Goal: Task Accomplishment & Management: Use online tool/utility

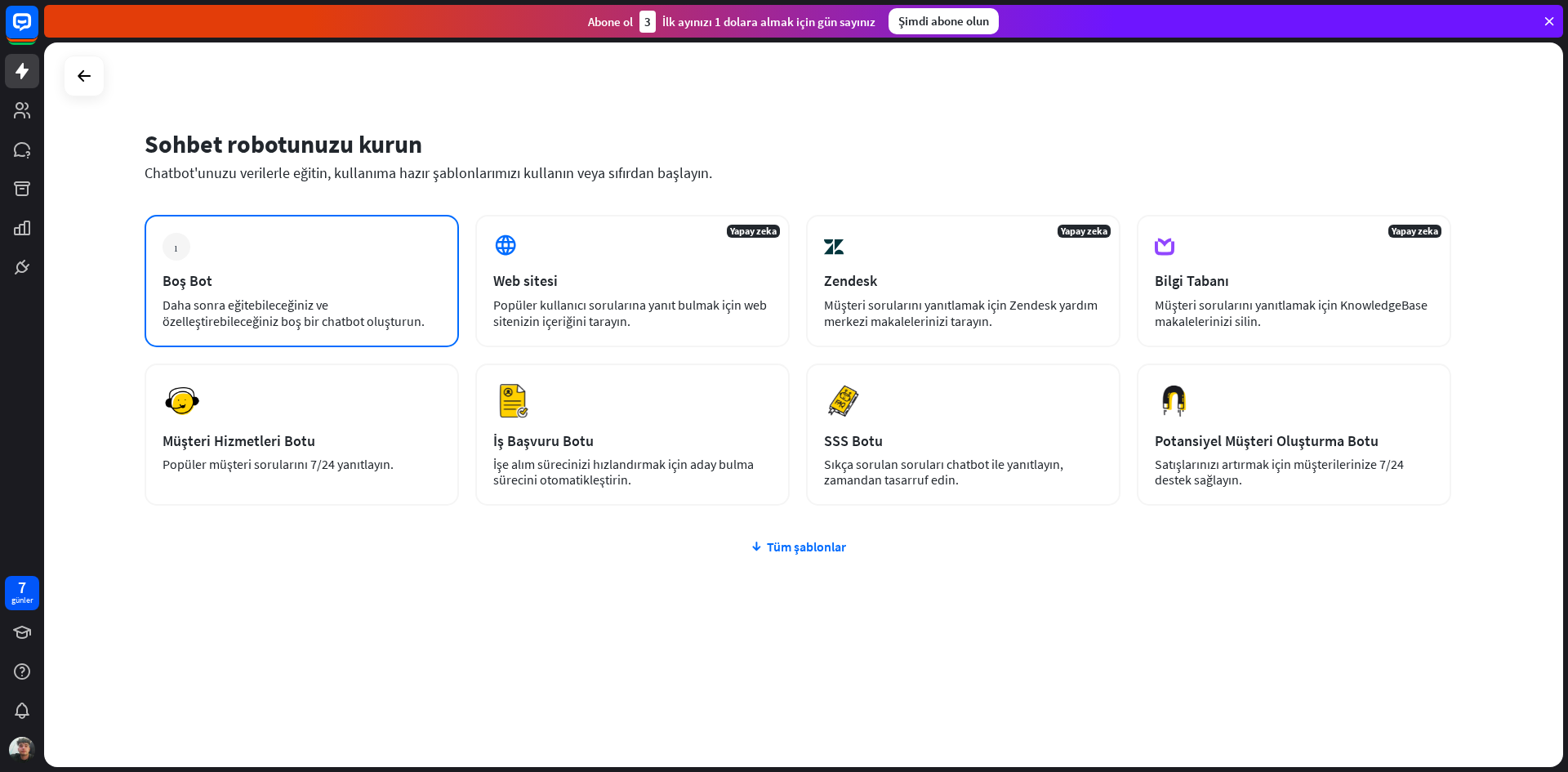
click at [308, 261] on div "artı Boş Bot Daha sonra eğitebileceğiniz ve özelleştirebileceğiniz boş bir chat…" at bounding box center [301, 281] width 314 height 133
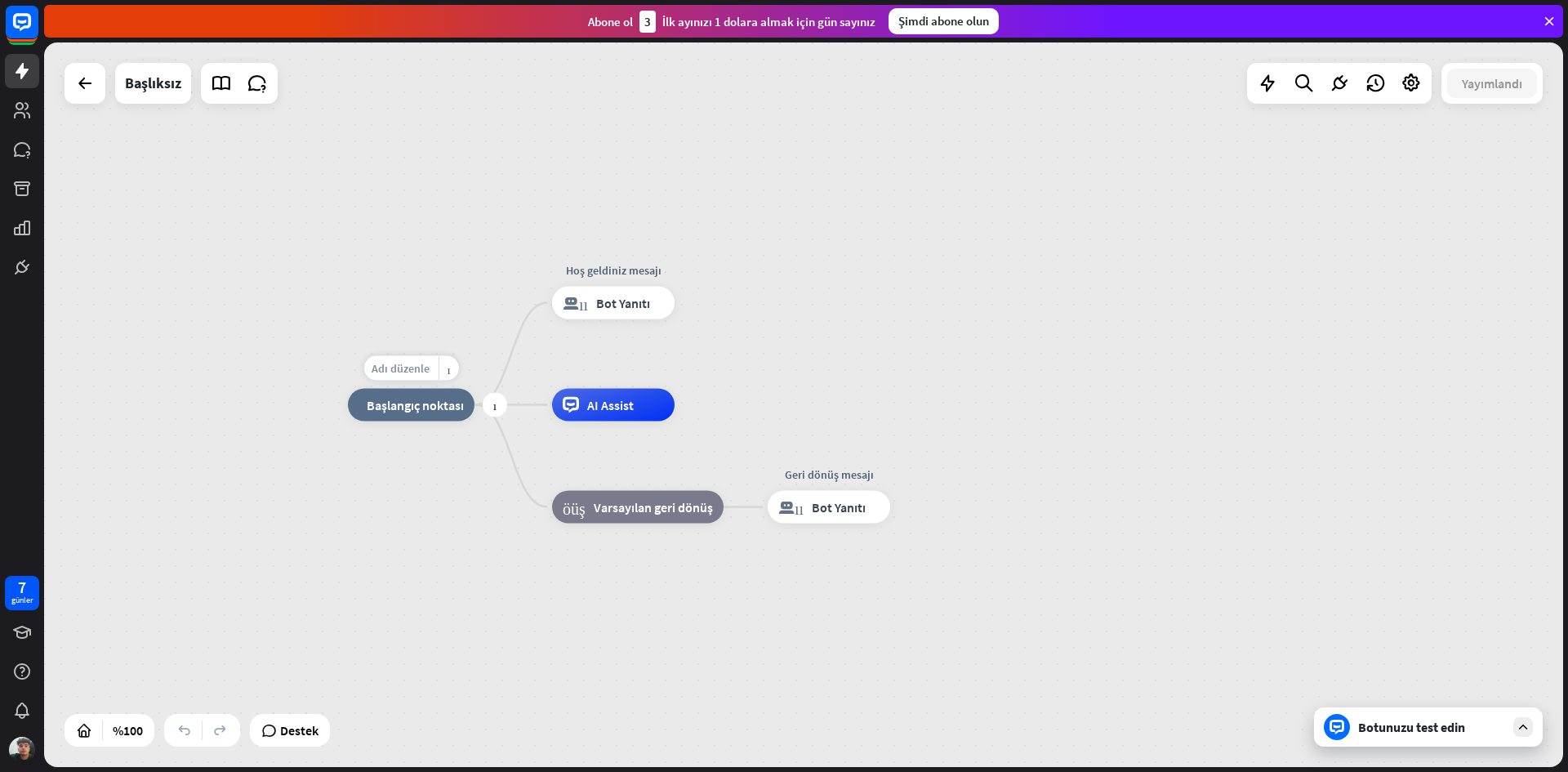
click at [407, 366] on font "Adı düzenle" at bounding box center [400, 368] width 58 height 15
type input "*"
click at [393, 530] on div "ev_2 Başlangıç ​​noktası Hoş geldiniz mesajı blok_bot_yanıtı Bot Yanıtı AI Assi…" at bounding box center [1107, 767] width 1519 height 724
click at [497, 409] on font "artı" at bounding box center [496, 405] width 4 height 11
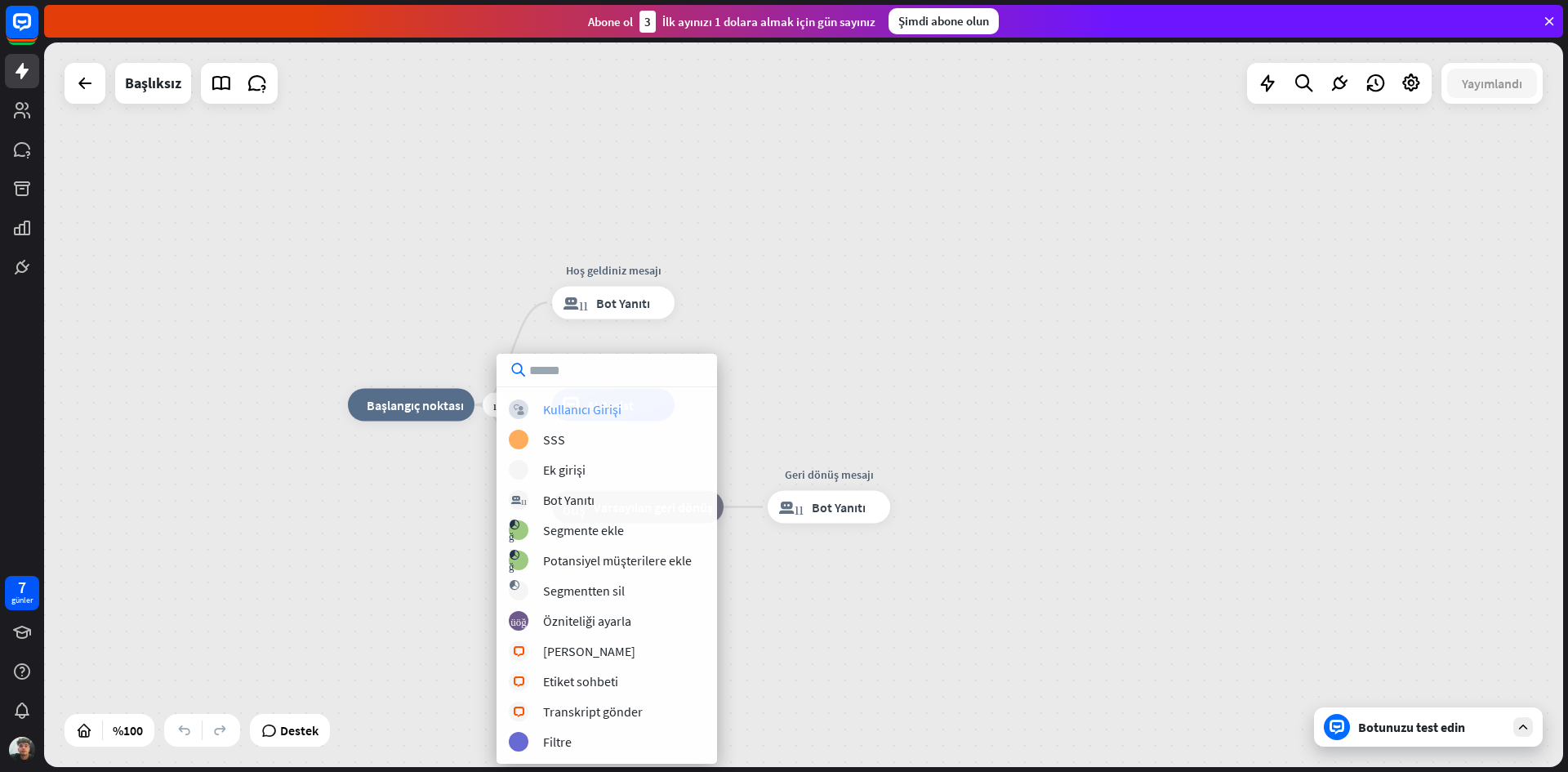
click at [579, 408] on font "Kullanıcı Girişi" at bounding box center [582, 409] width 78 height 17
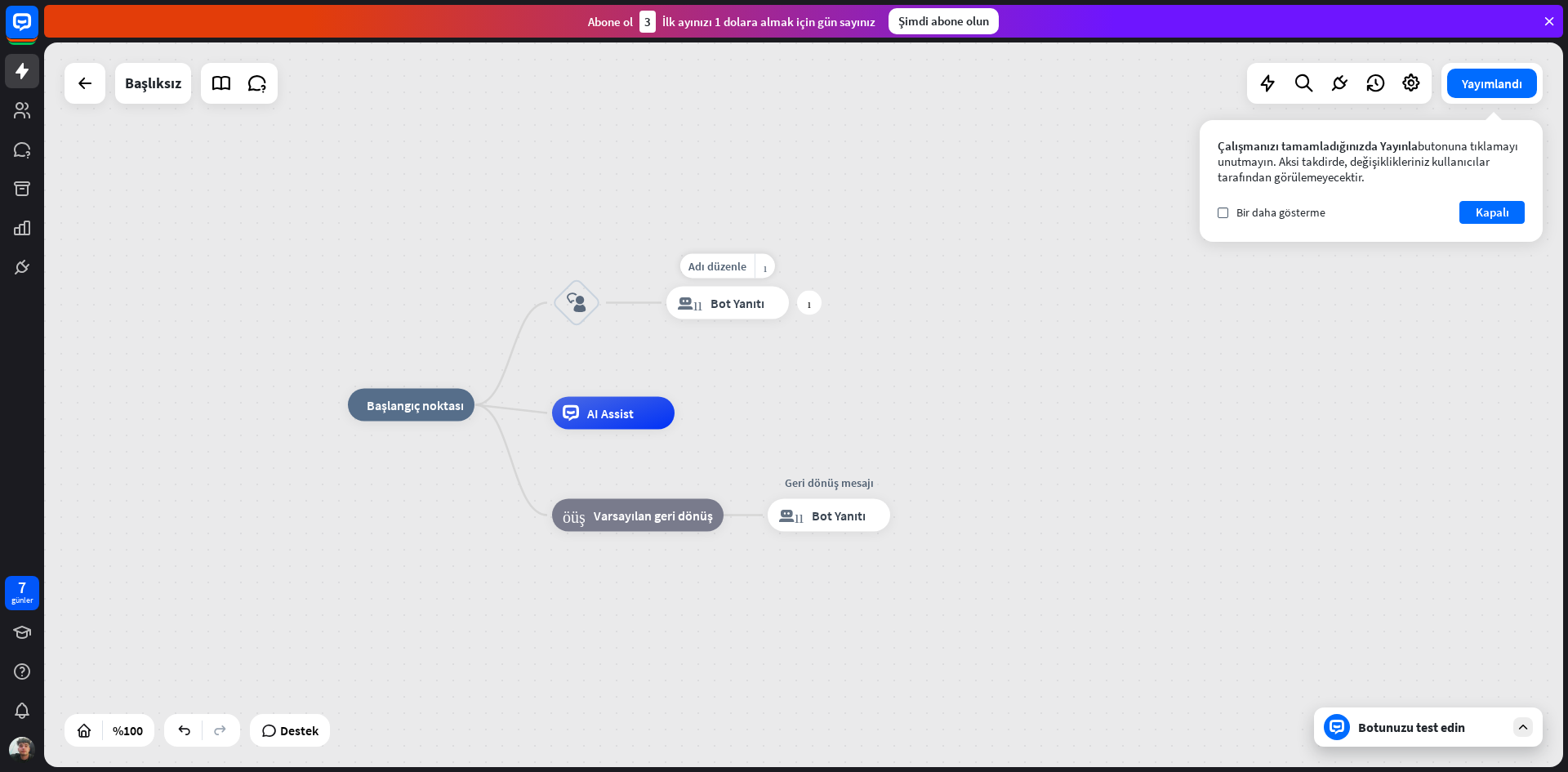
click at [712, 304] on font "Bot Yanıtı" at bounding box center [737, 303] width 54 height 17
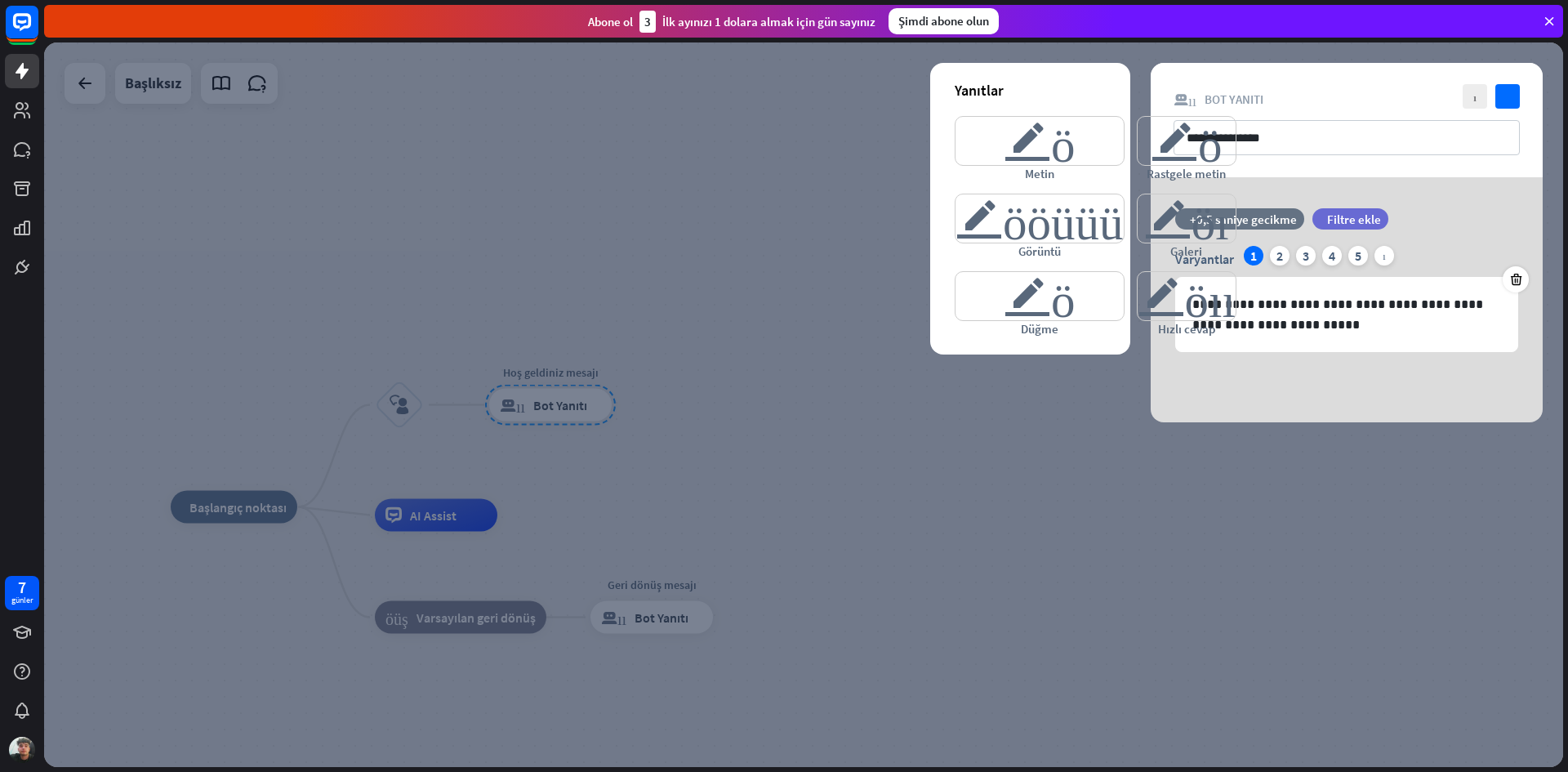
click at [861, 369] on div at bounding box center [803, 404] width 1519 height 724
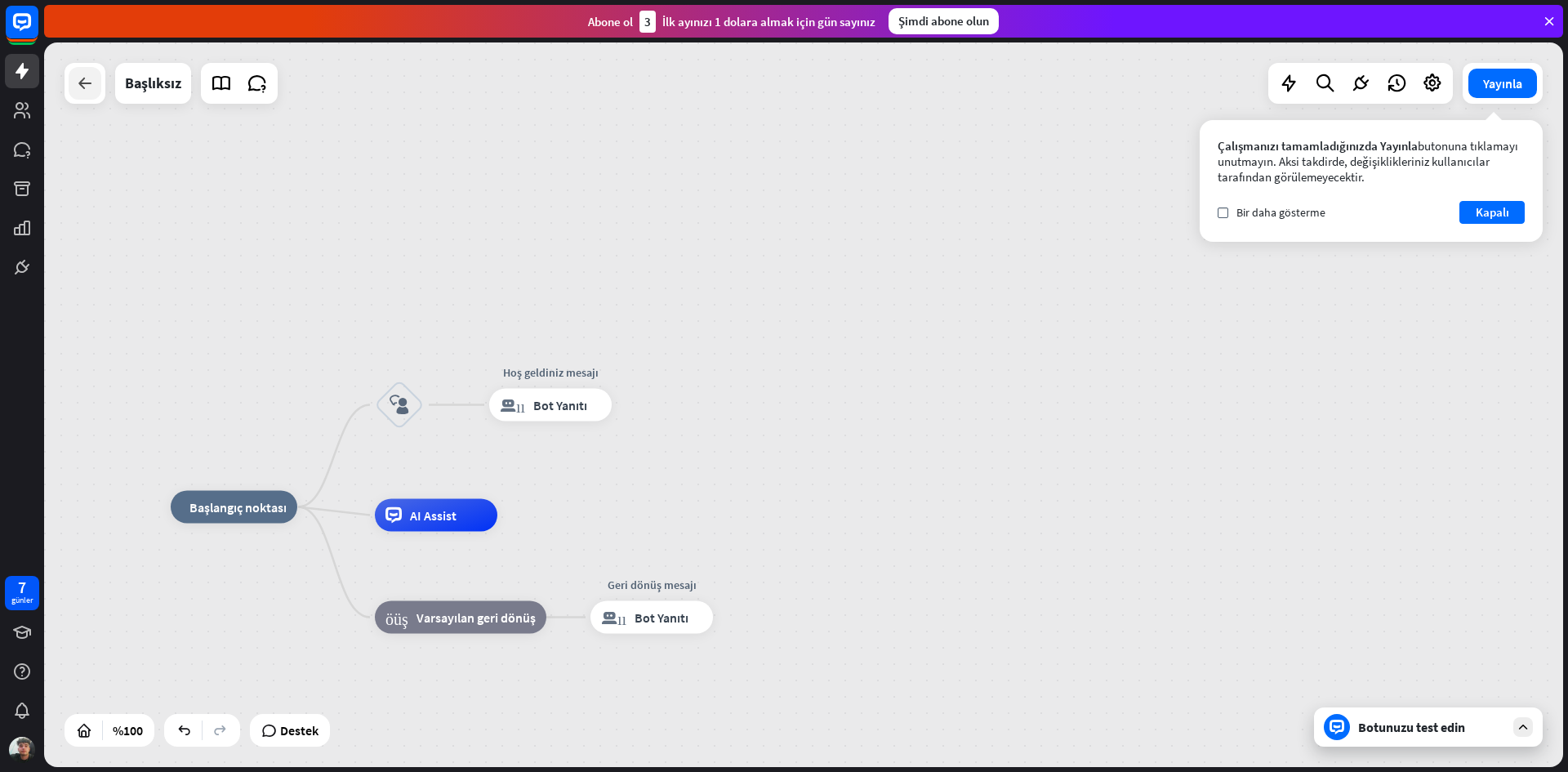
click at [68, 90] on div at bounding box center [84, 83] width 32 height 32
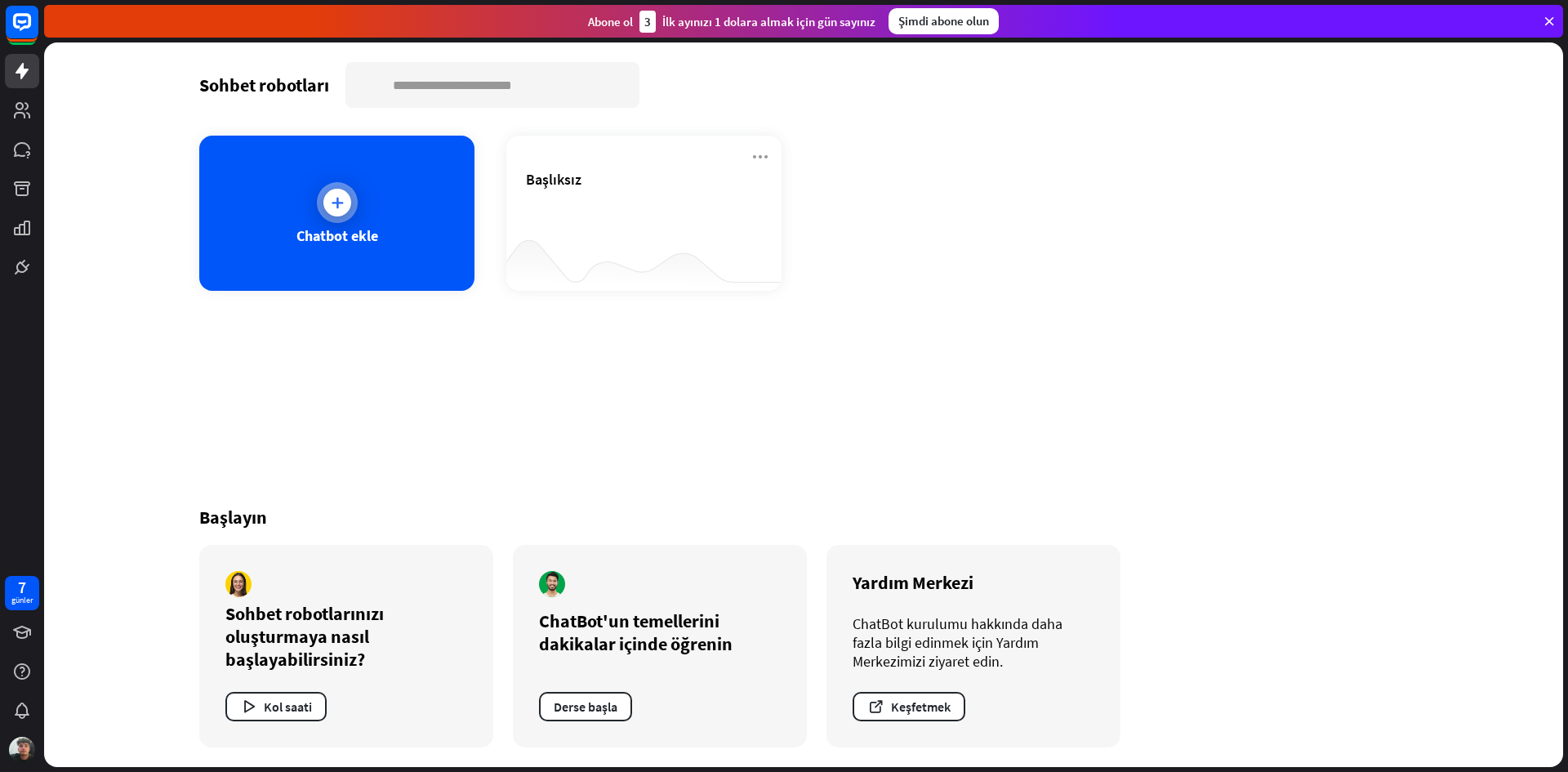
click at [345, 214] on div at bounding box center [337, 203] width 41 height 41
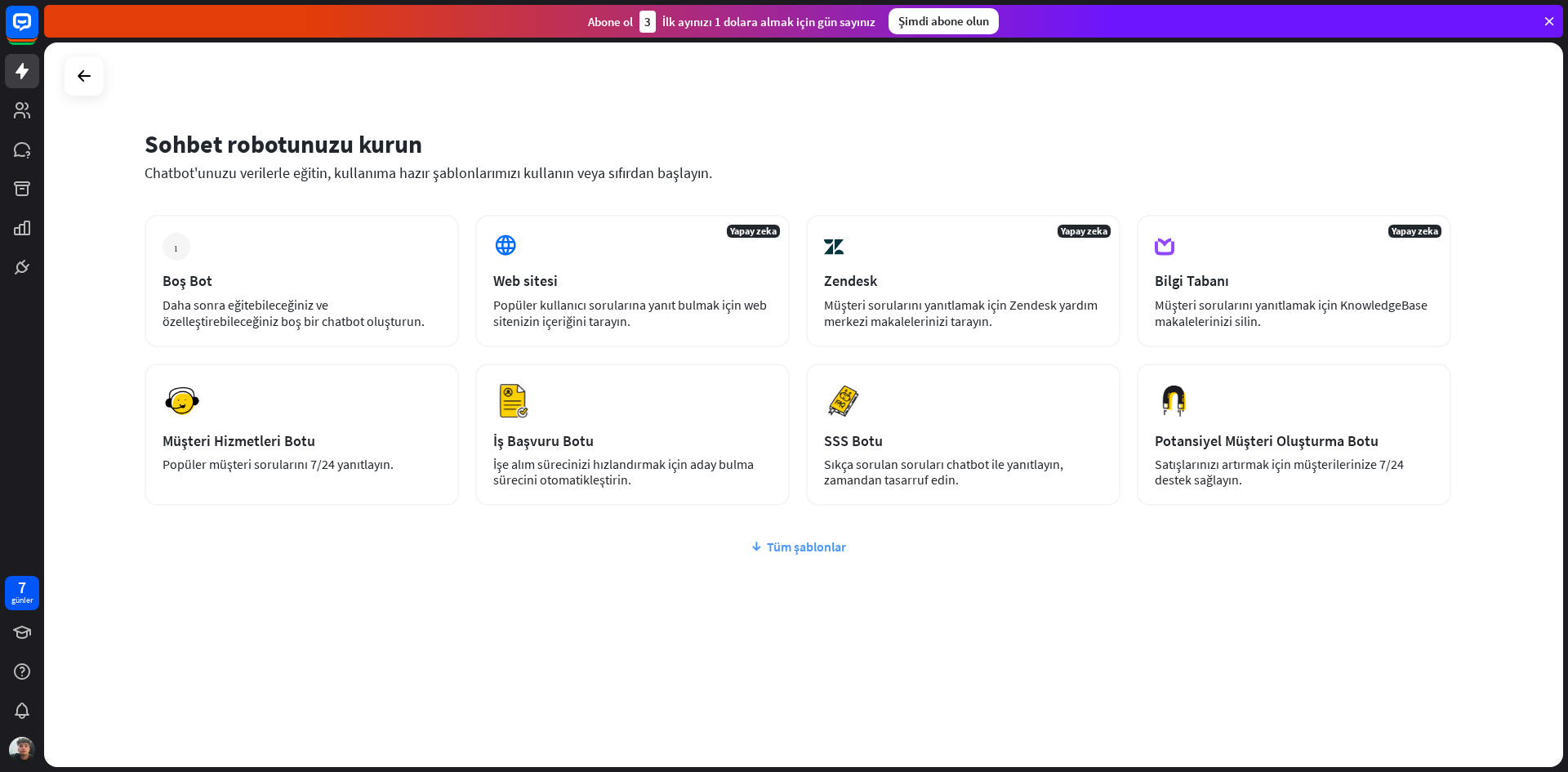
click at [784, 540] on font "Tüm şablonlar" at bounding box center [807, 546] width 79 height 17
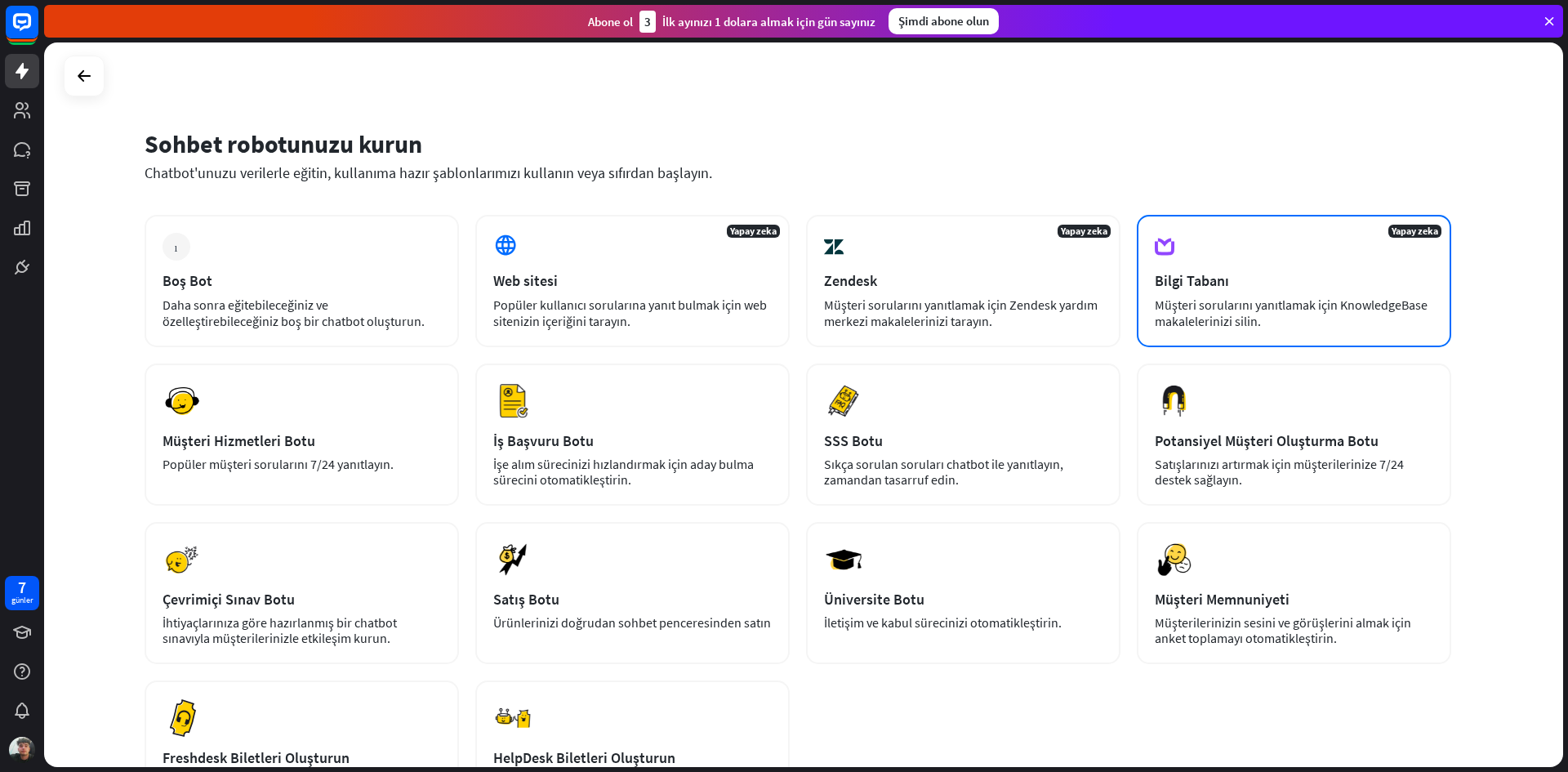
click at [1344, 260] on div "Yapay zeka Bilgi Tabanı Müşteri sorularını yanıtlamak için KnowledgeBase makale…" at bounding box center [1293, 281] width 314 height 133
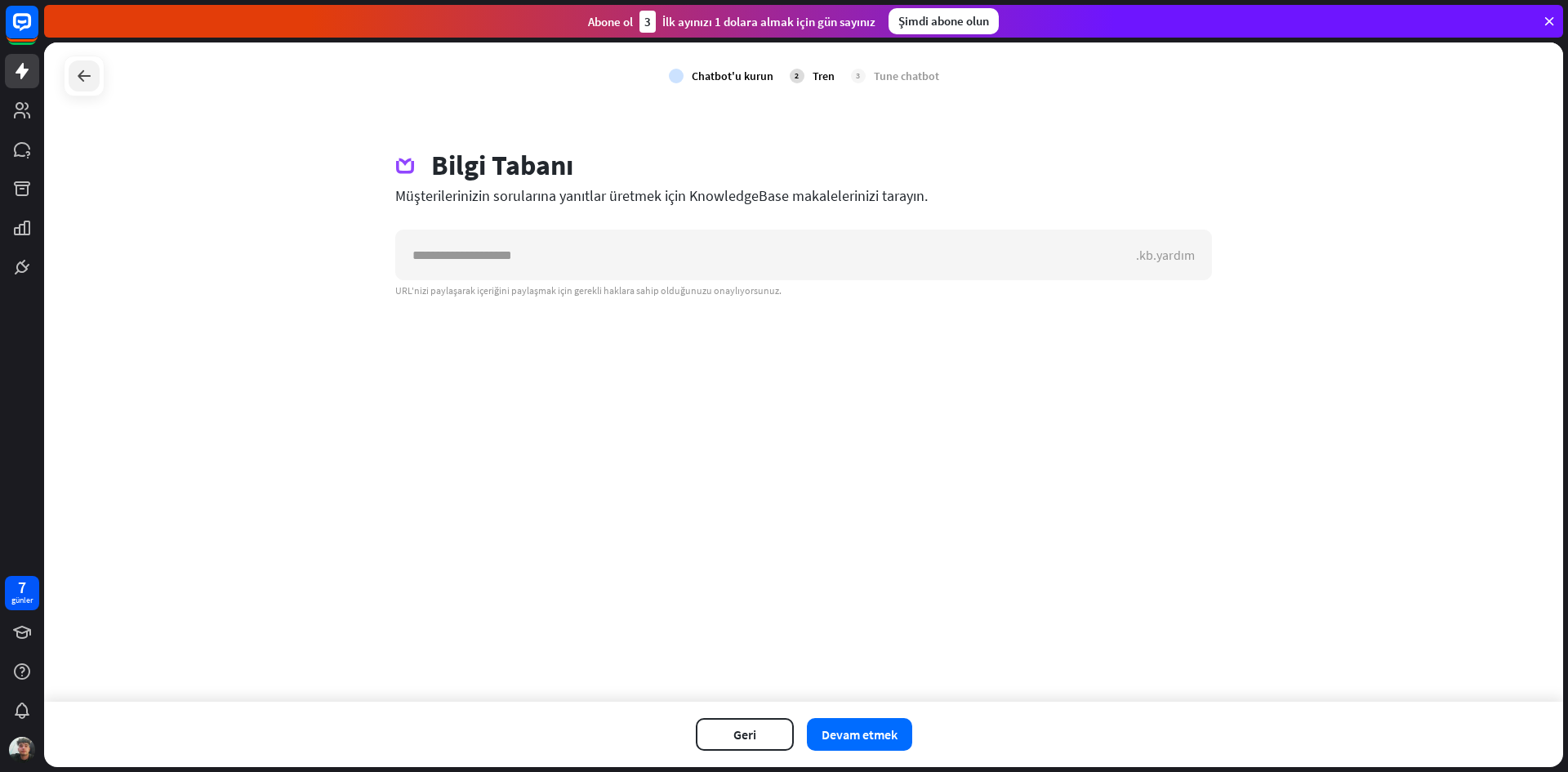
click at [83, 76] on icon at bounding box center [84, 76] width 19 height 19
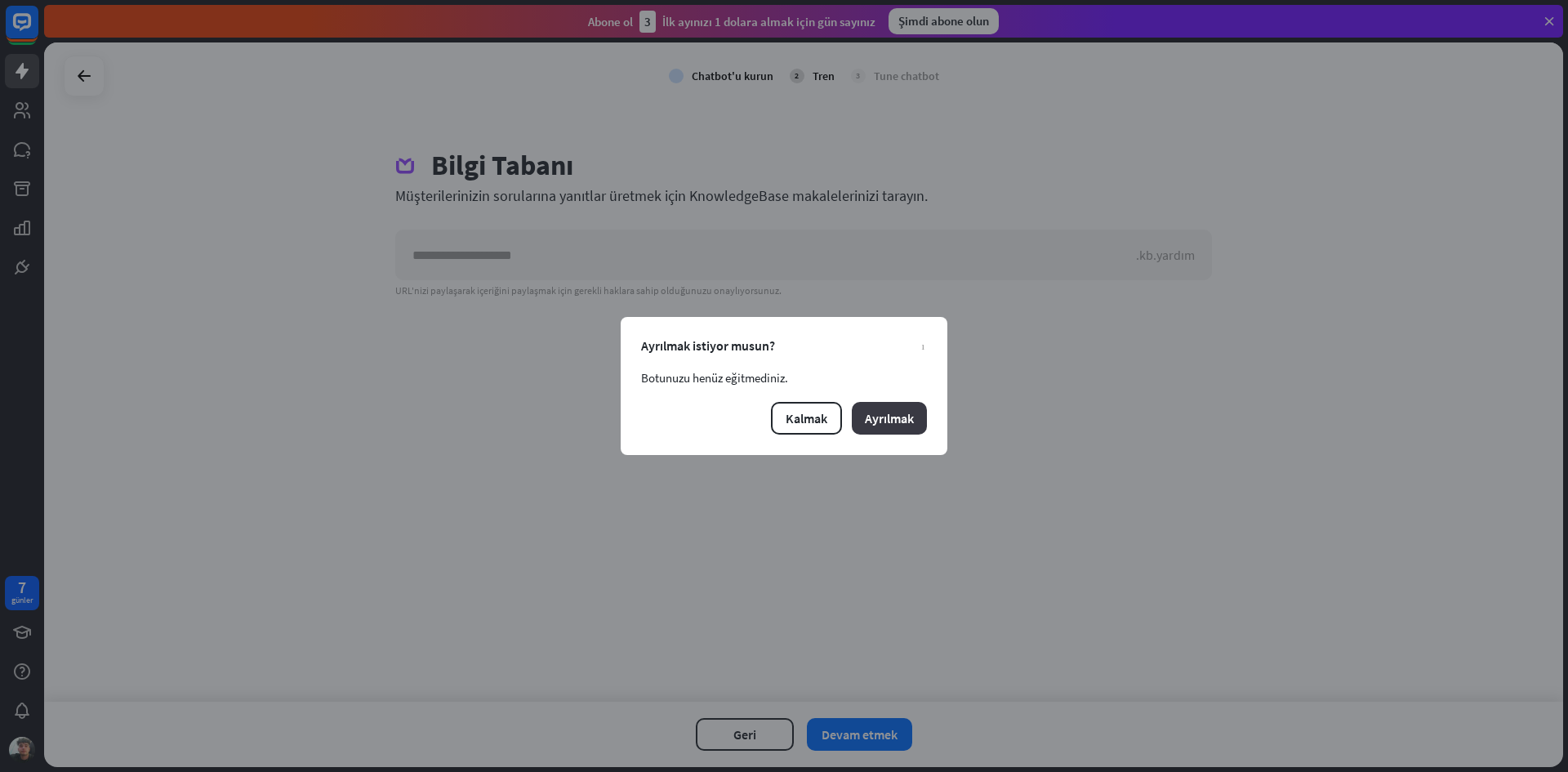
click at [895, 424] on font "Ayrılmak" at bounding box center [889, 418] width 49 height 17
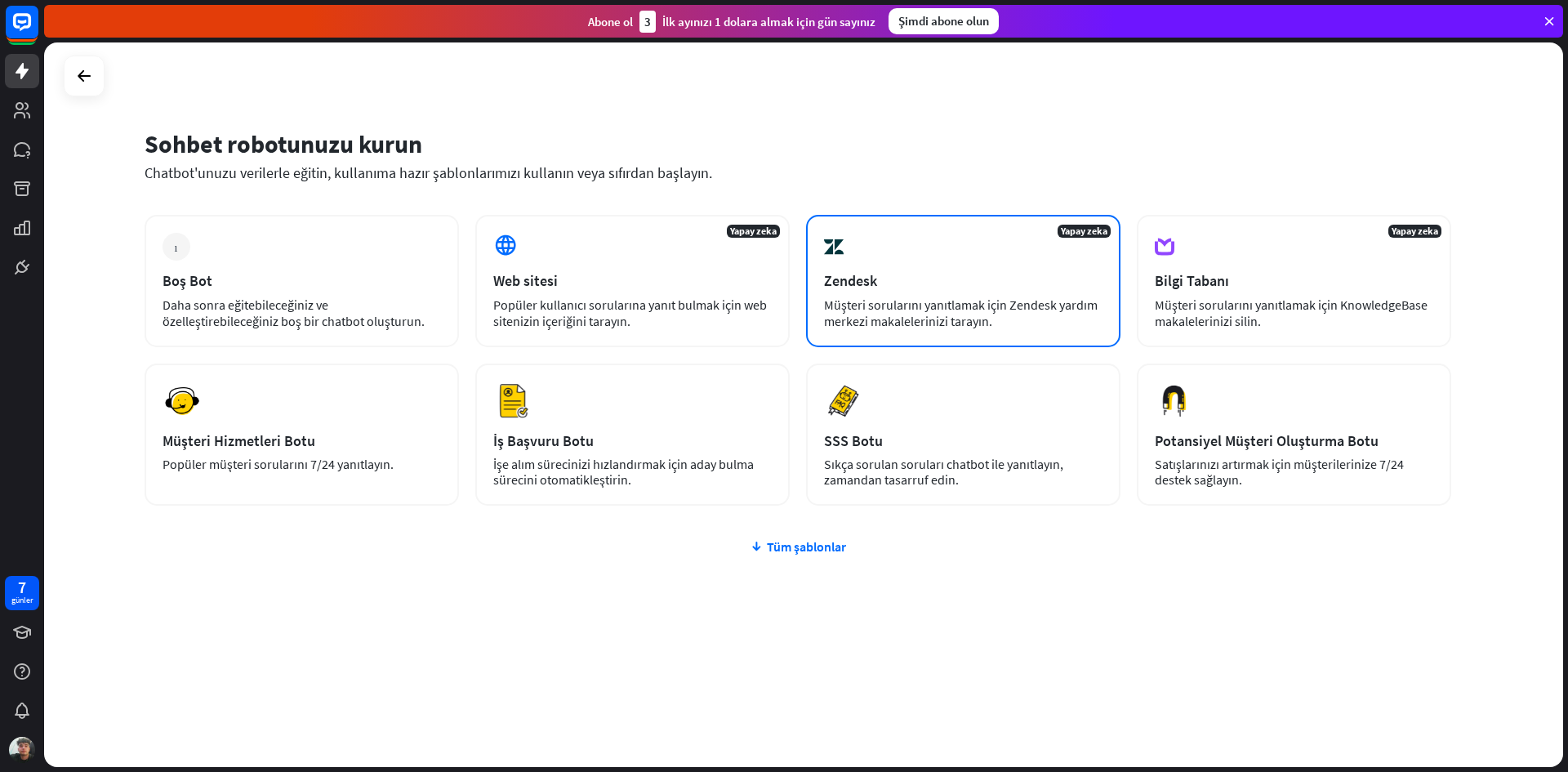
click at [961, 290] on div "Yapay zeka Zendesk Müşteri sorularını yanıtlamak için Zendesk yardım merkezi ma…" at bounding box center [963, 281] width 314 height 133
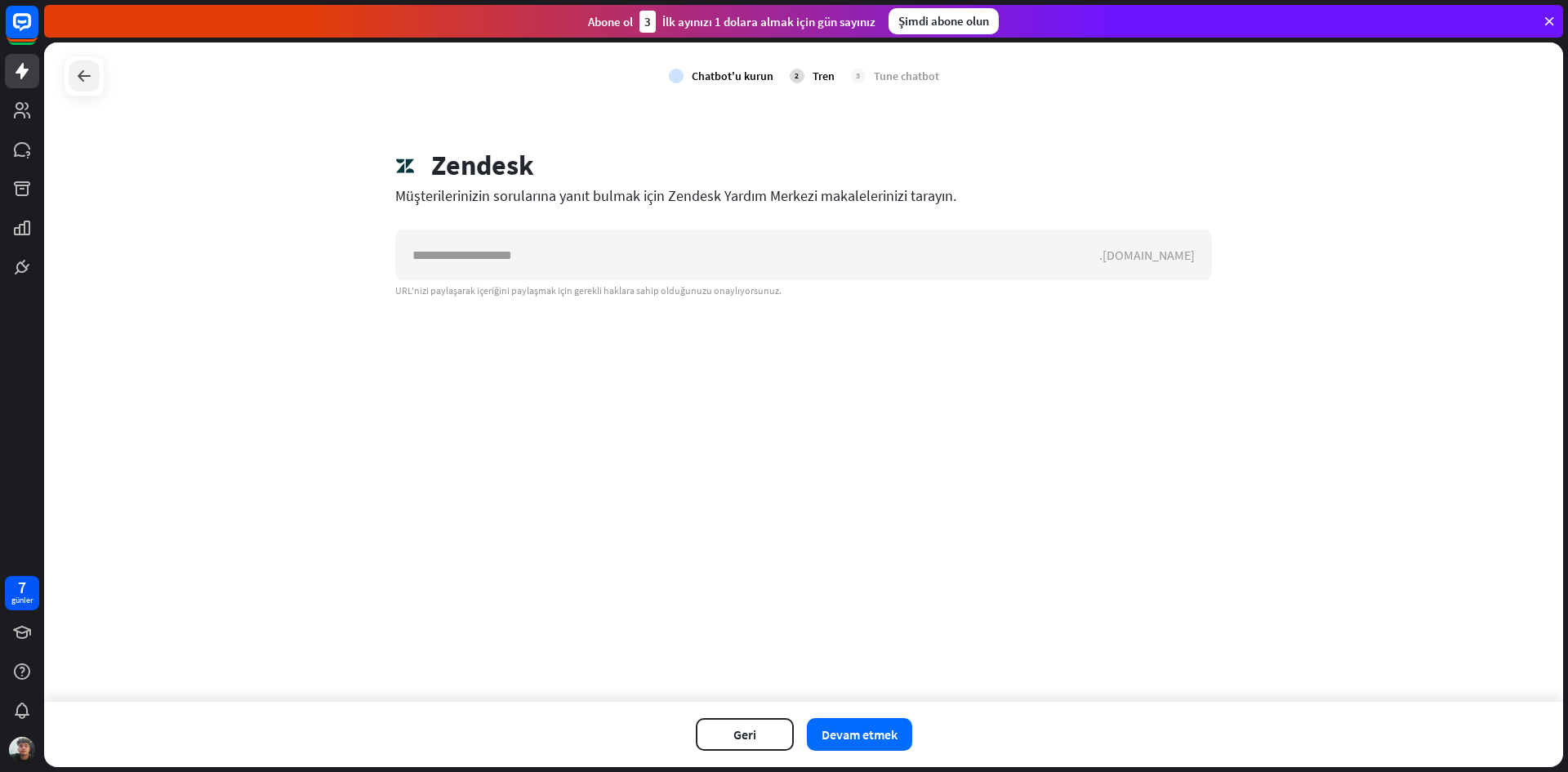
click at [84, 71] on icon at bounding box center [84, 76] width 19 height 19
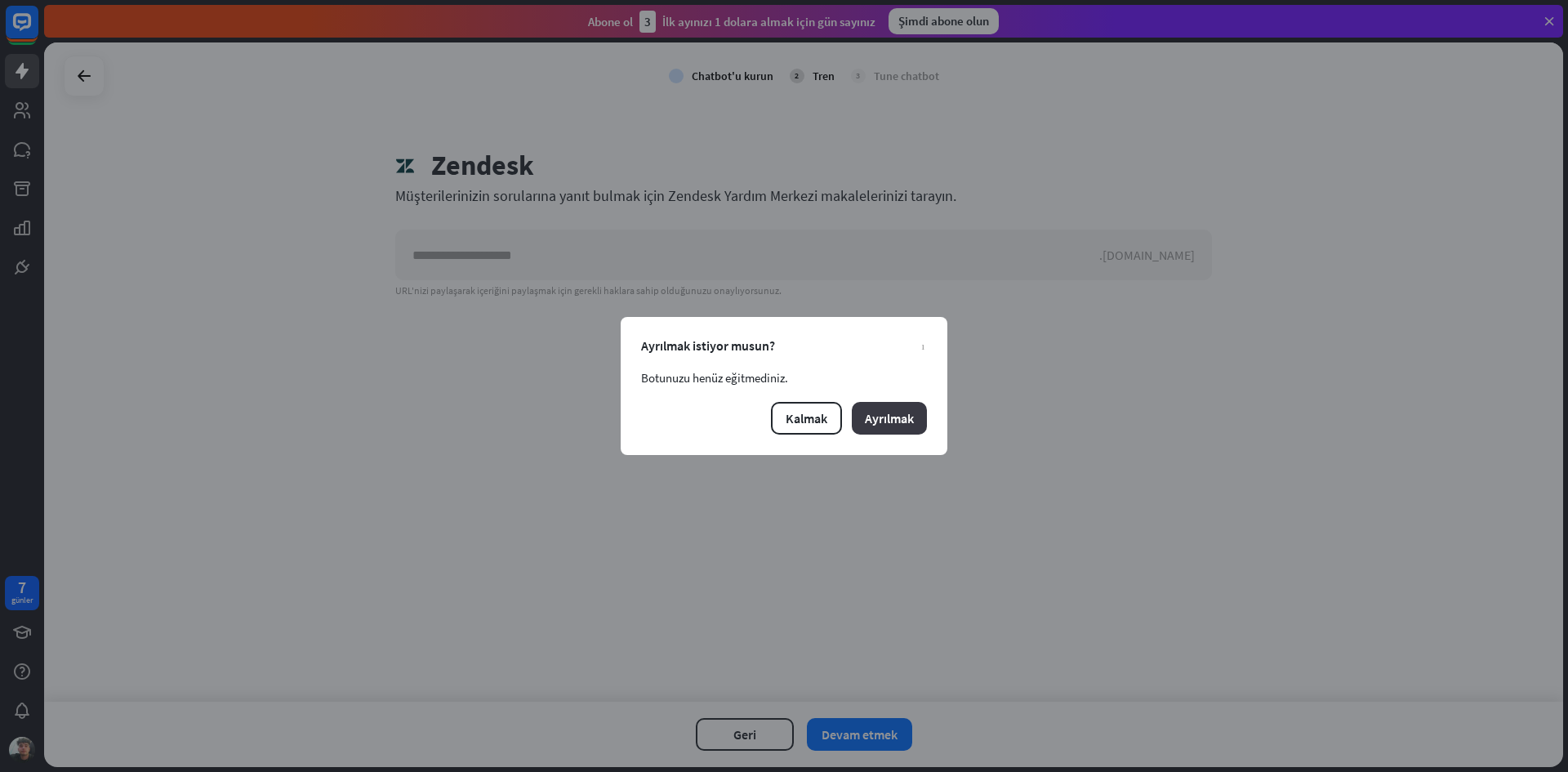
click at [899, 415] on font "Ayrılmak" at bounding box center [889, 418] width 49 height 17
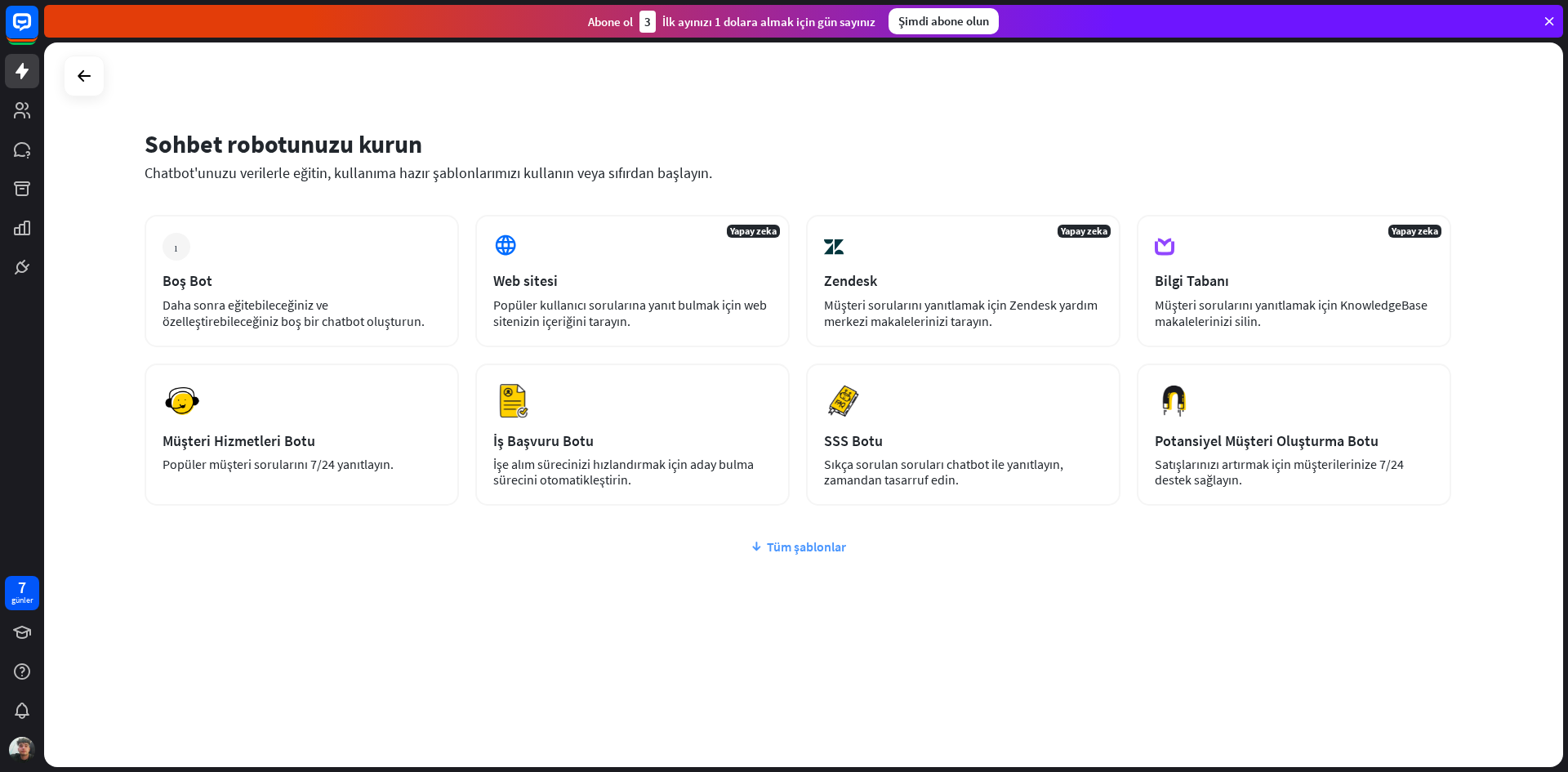
click at [800, 544] on font "Tüm şablonlar" at bounding box center [807, 546] width 79 height 17
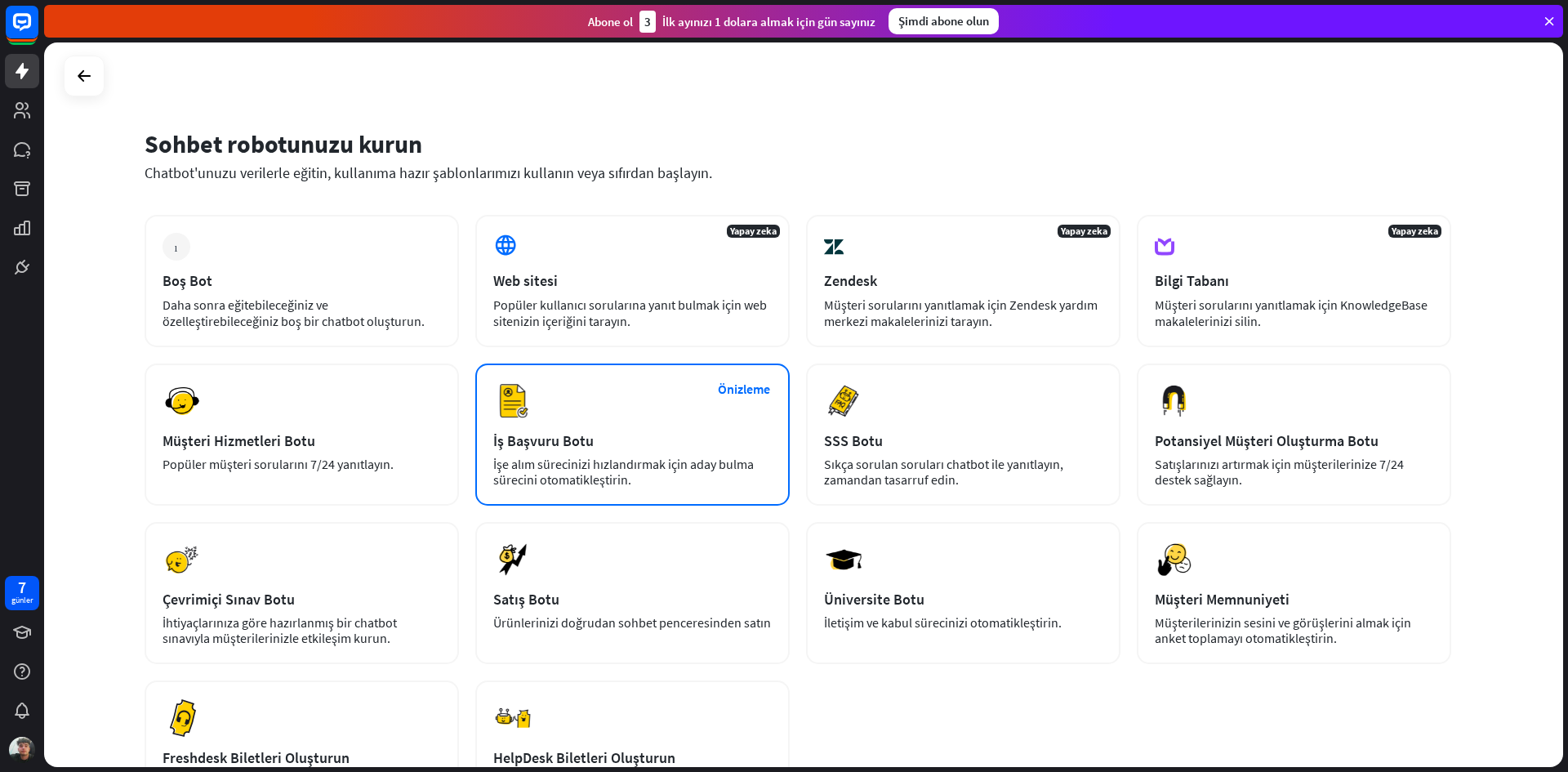
click at [688, 453] on div "Önizleme İş Başvuru Botu İşe alım sürecinizi hızlandırmak için aday bulma sürec…" at bounding box center [632, 435] width 314 height 142
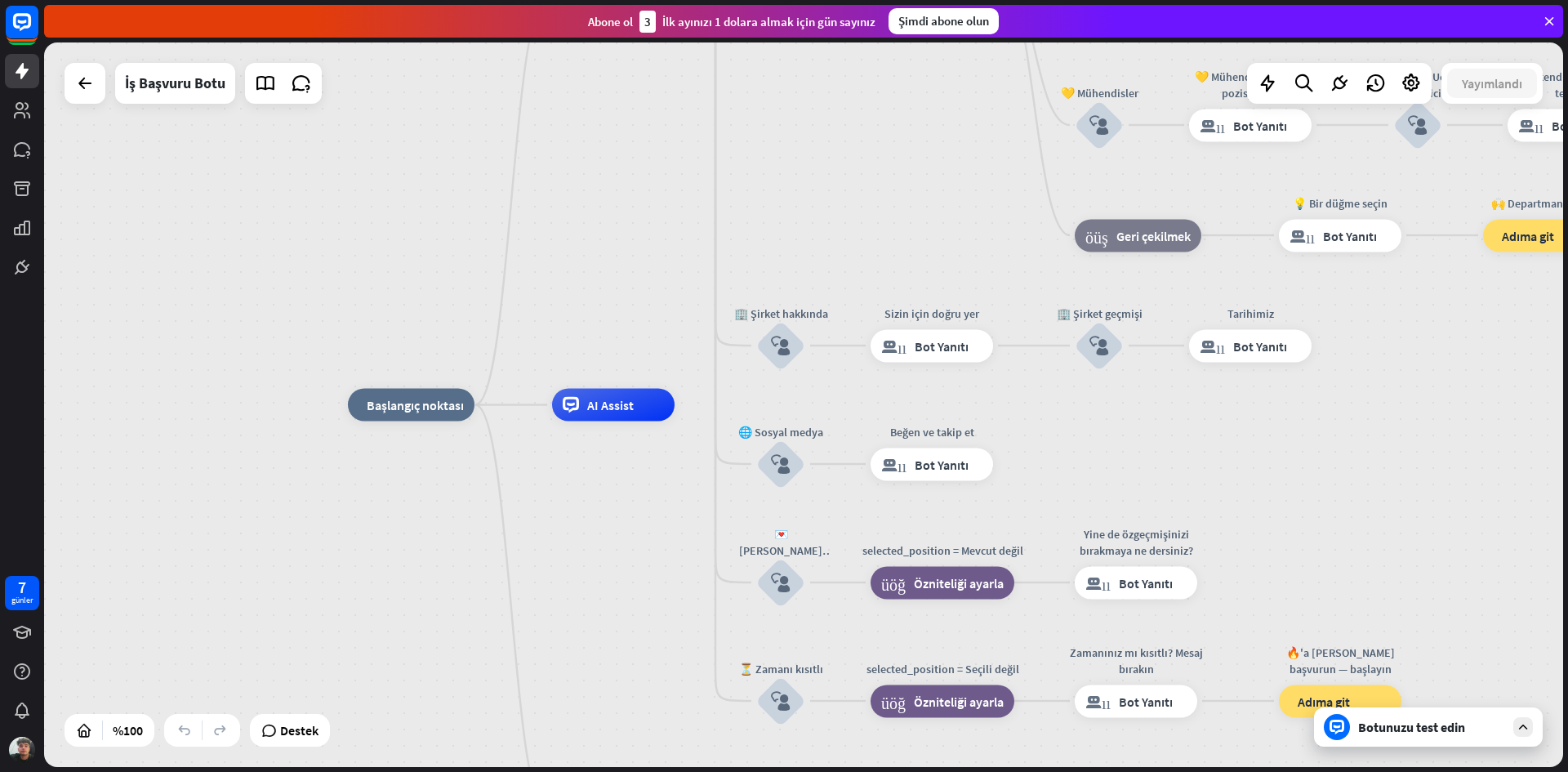
click at [1408, 733] on font "Botunuzu test edin" at bounding box center [1411, 727] width 107 height 17
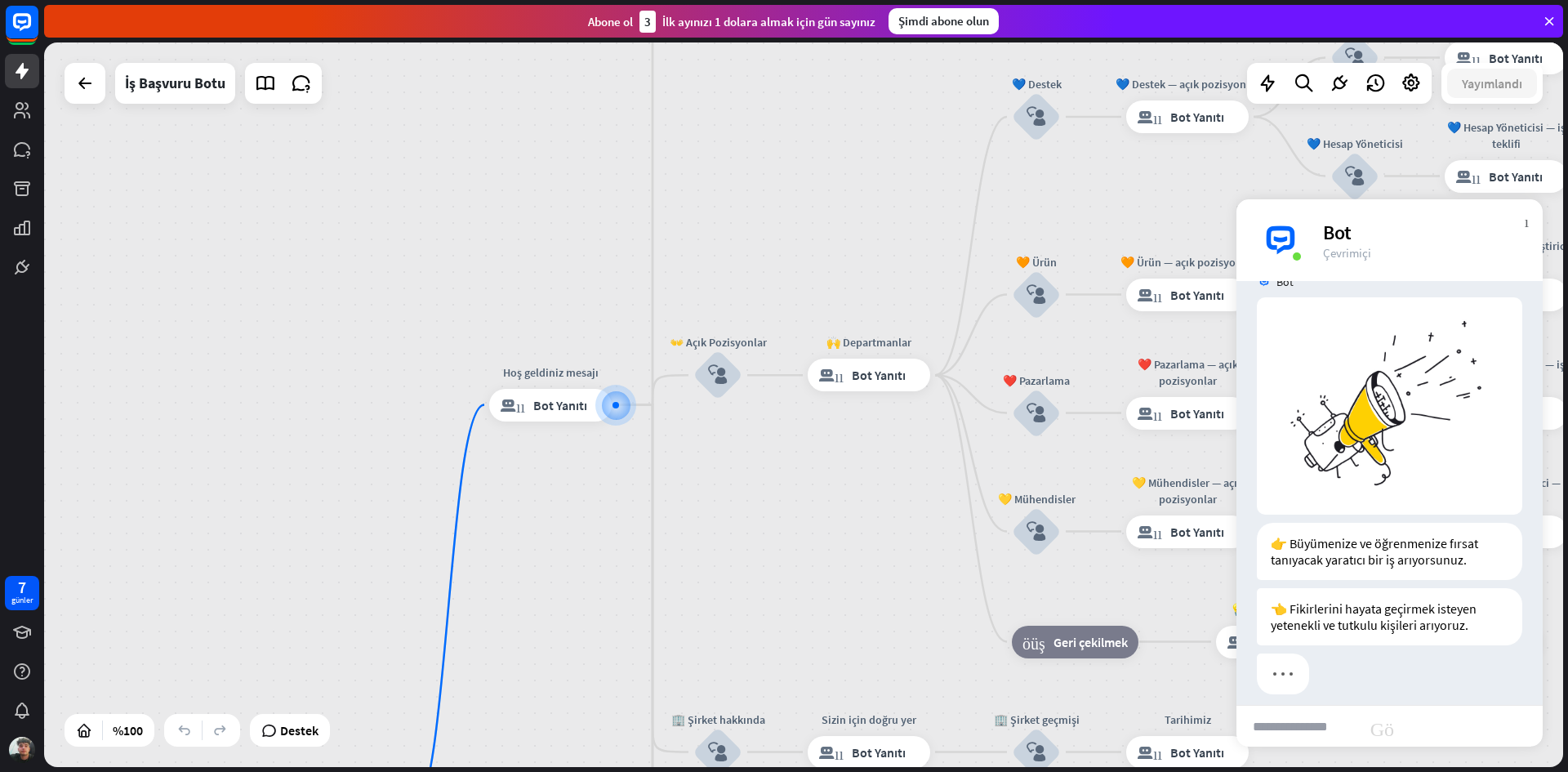
scroll to position [35, 0]
click at [1324, 724] on input "text" at bounding box center [1297, 726] width 123 height 41
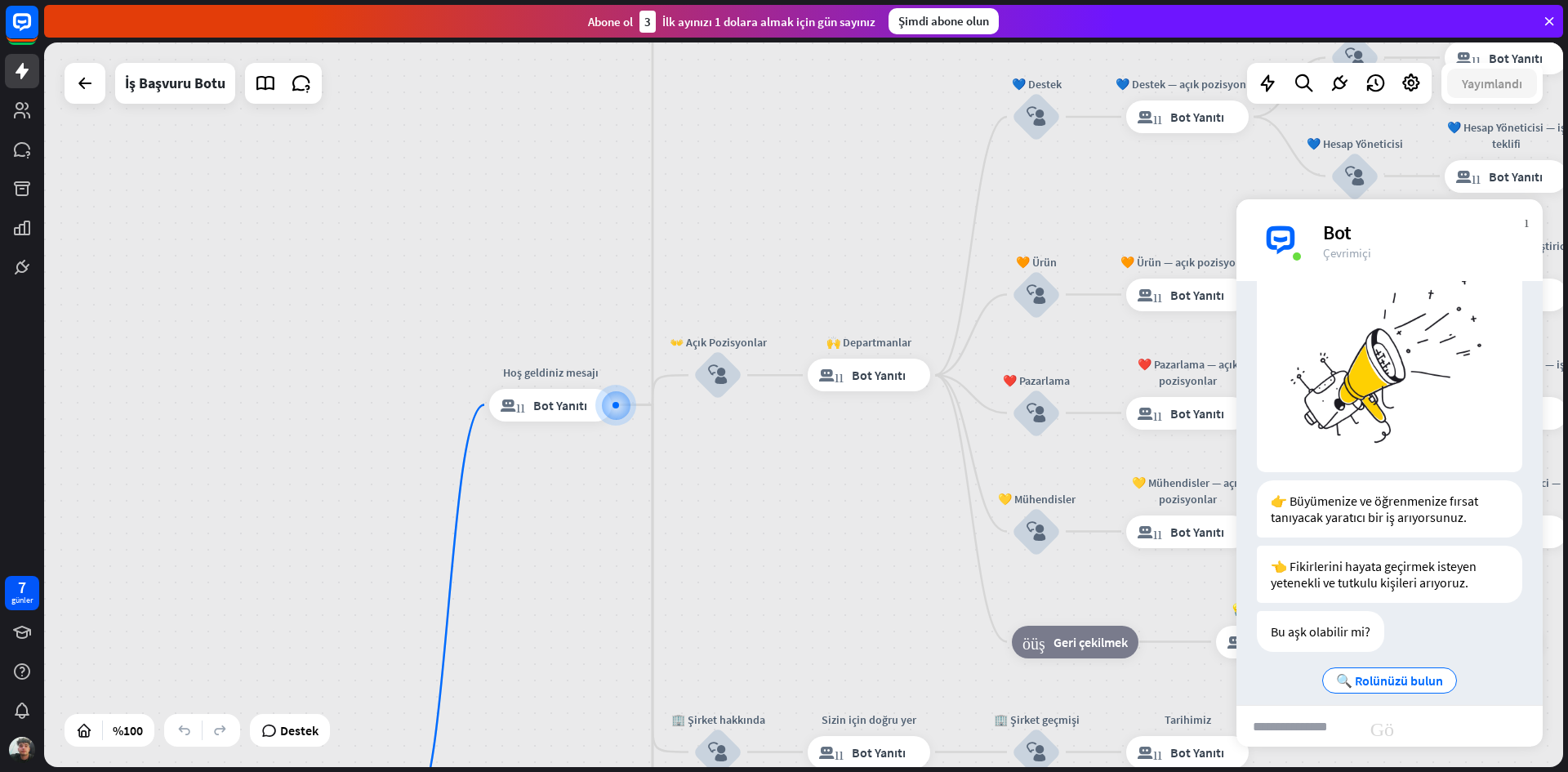
scroll to position [80, 0]
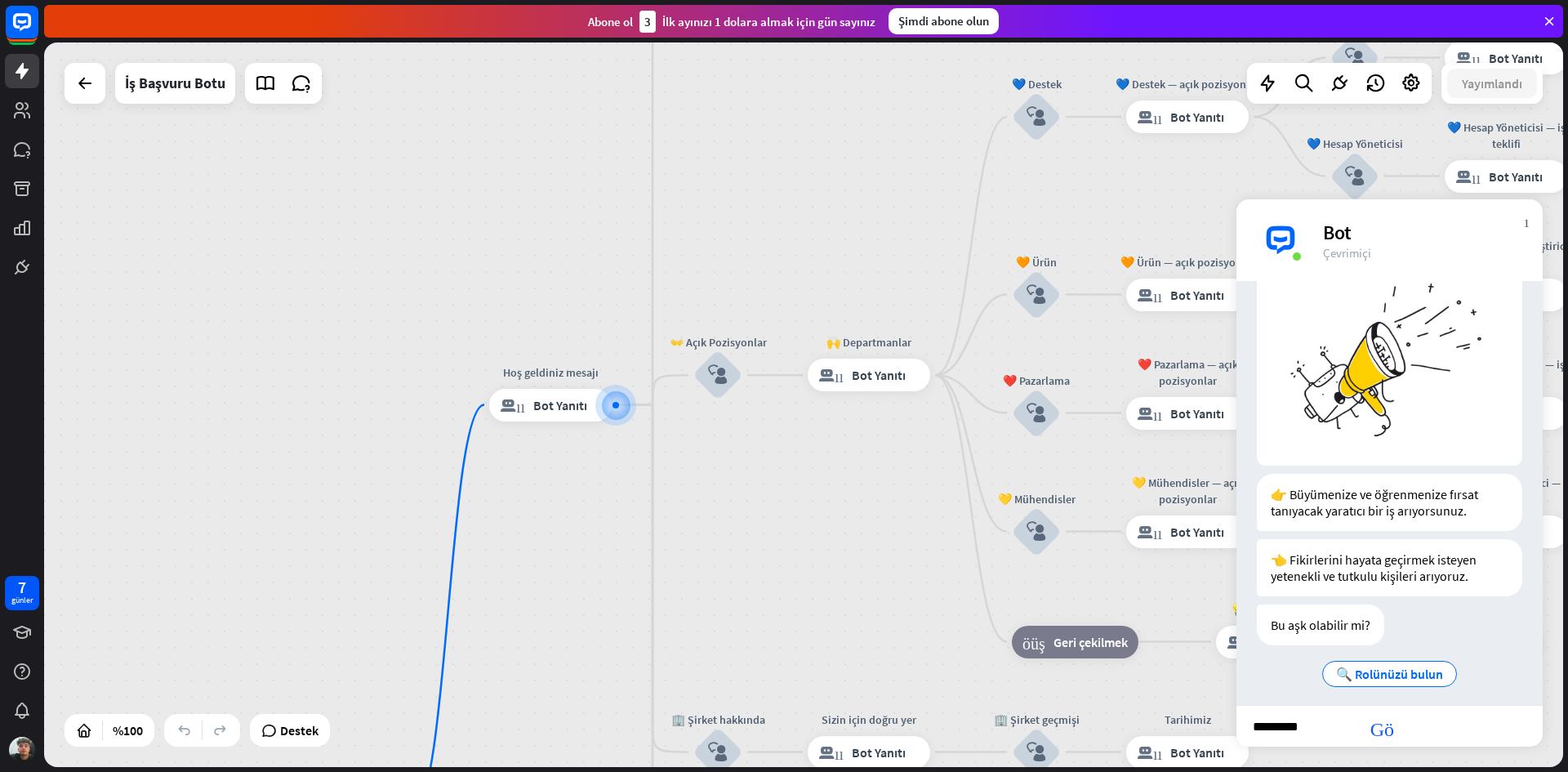
type input "**********"
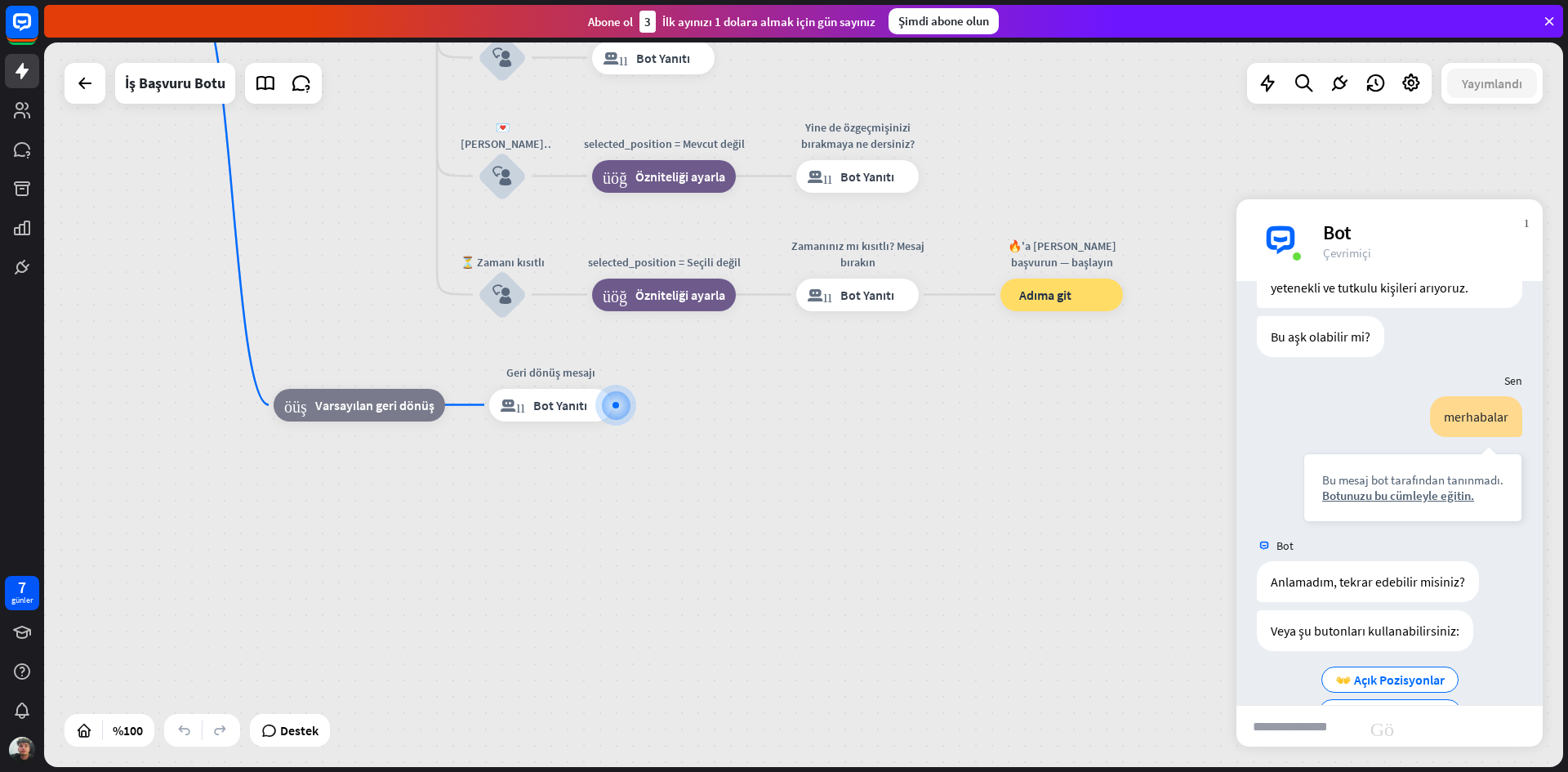
scroll to position [374, 0]
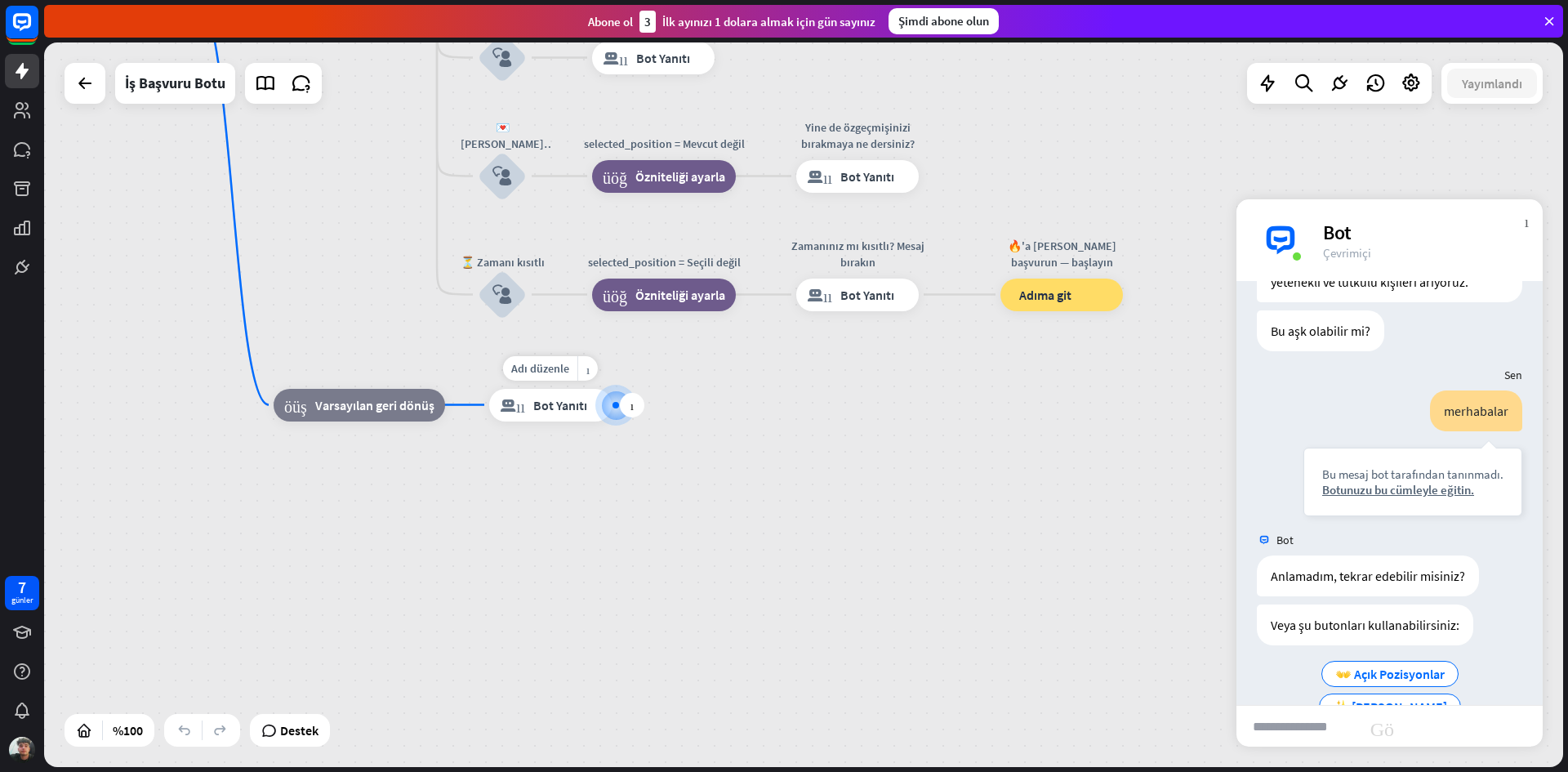
click at [621, 414] on div at bounding box center [616, 404] width 18 height 18
click at [615, 404] on div at bounding box center [615, 404] width 6 height 6
click at [619, 404] on div at bounding box center [616, 404] width 17 height 17
click at [619, 404] on div at bounding box center [616, 404] width 18 height 18
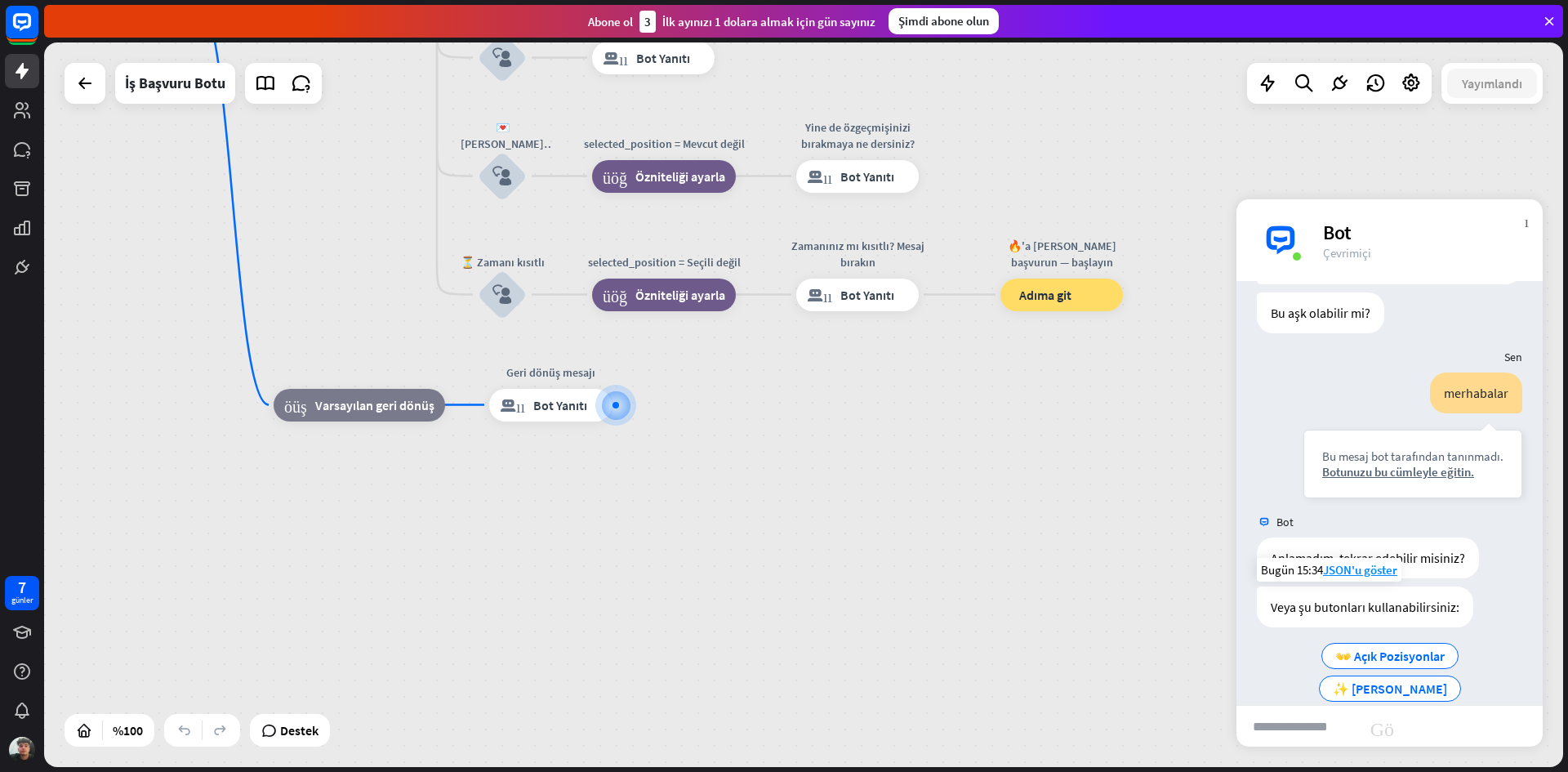
scroll to position [407, 0]
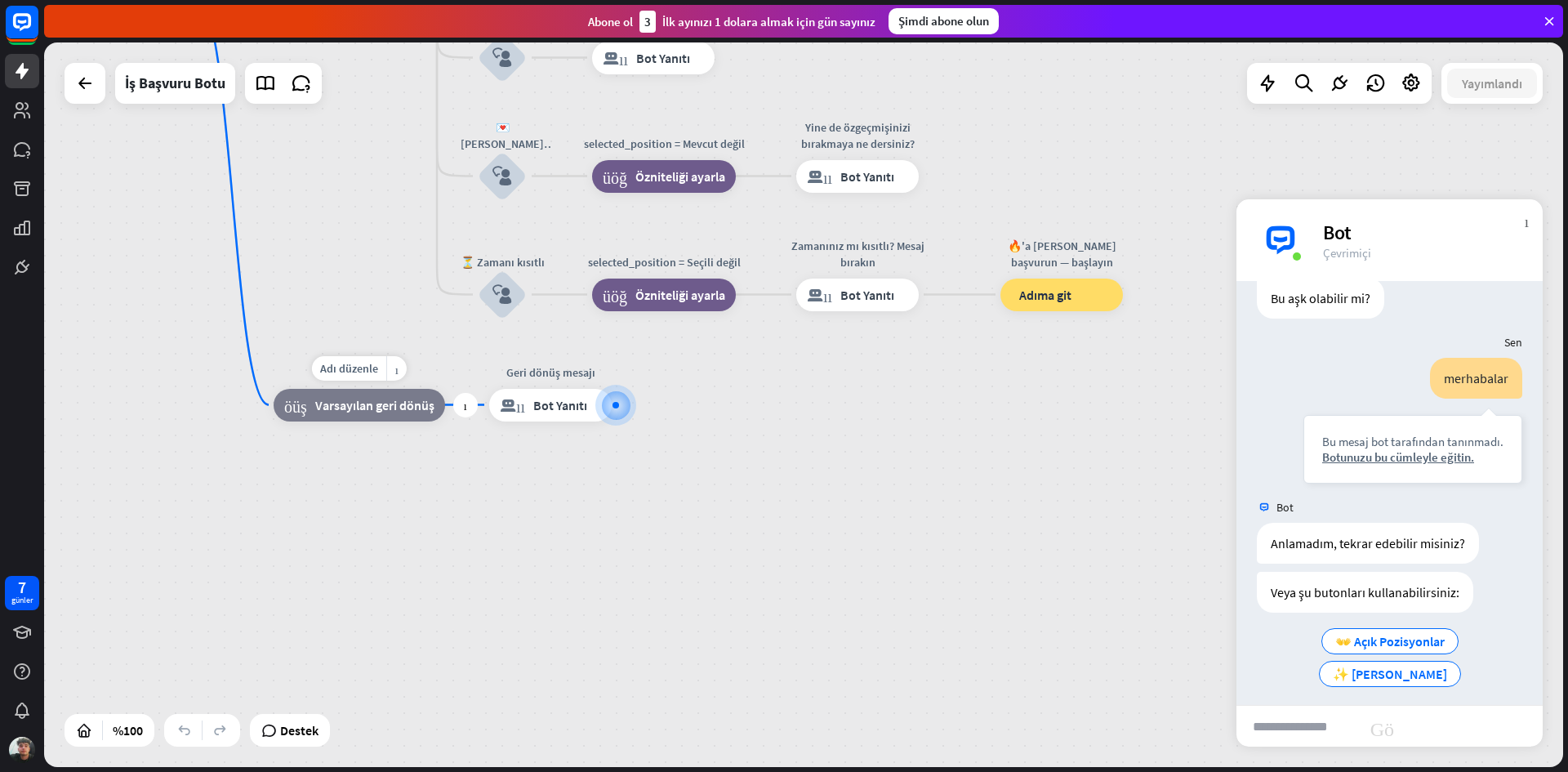
click at [381, 420] on div "blok_geri_dönüş Varsayılan geri dönüş" at bounding box center [359, 404] width 171 height 32
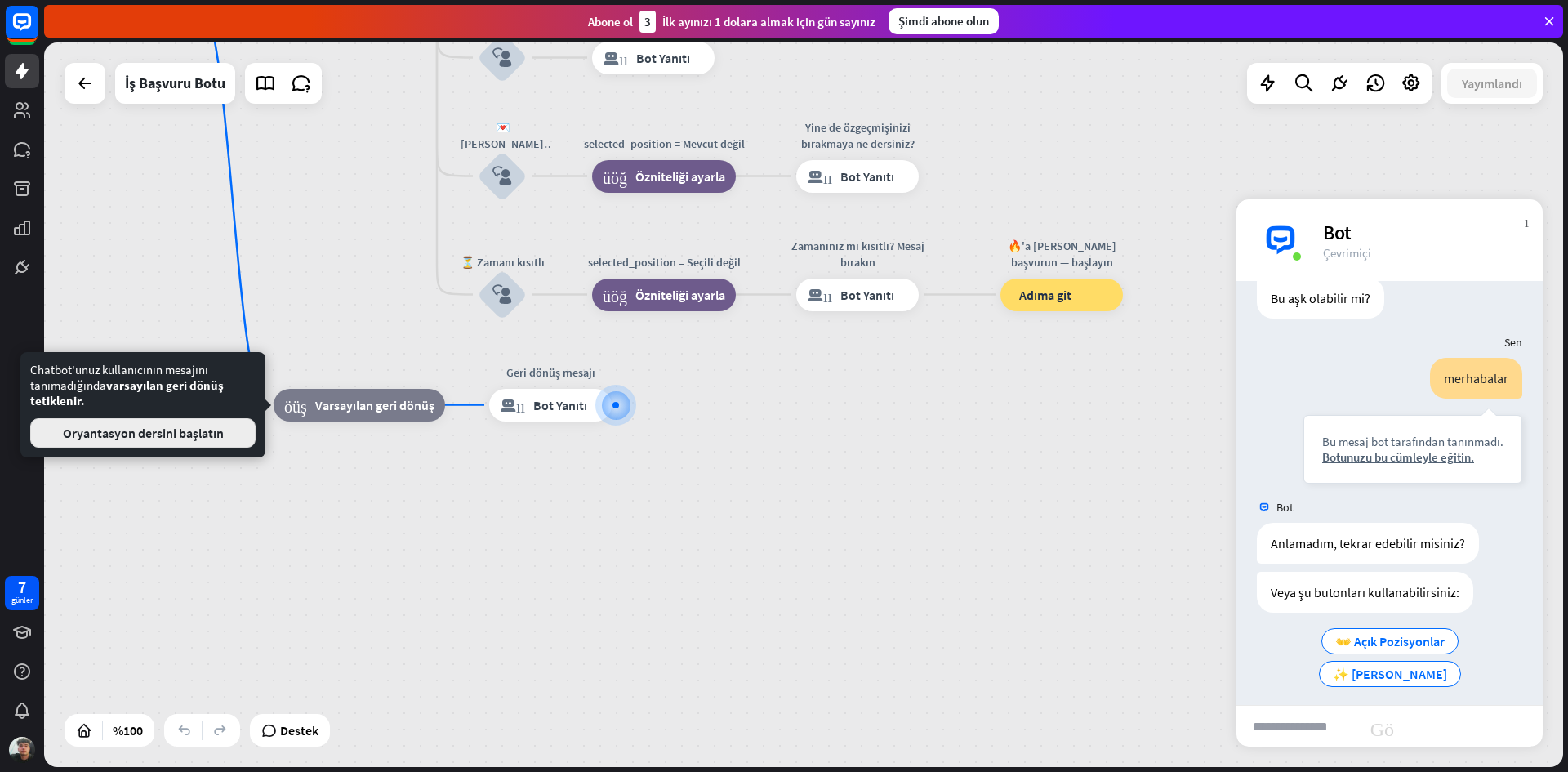
click at [190, 439] on font "Oryantasyon dersini başlatın" at bounding box center [143, 433] width 161 height 17
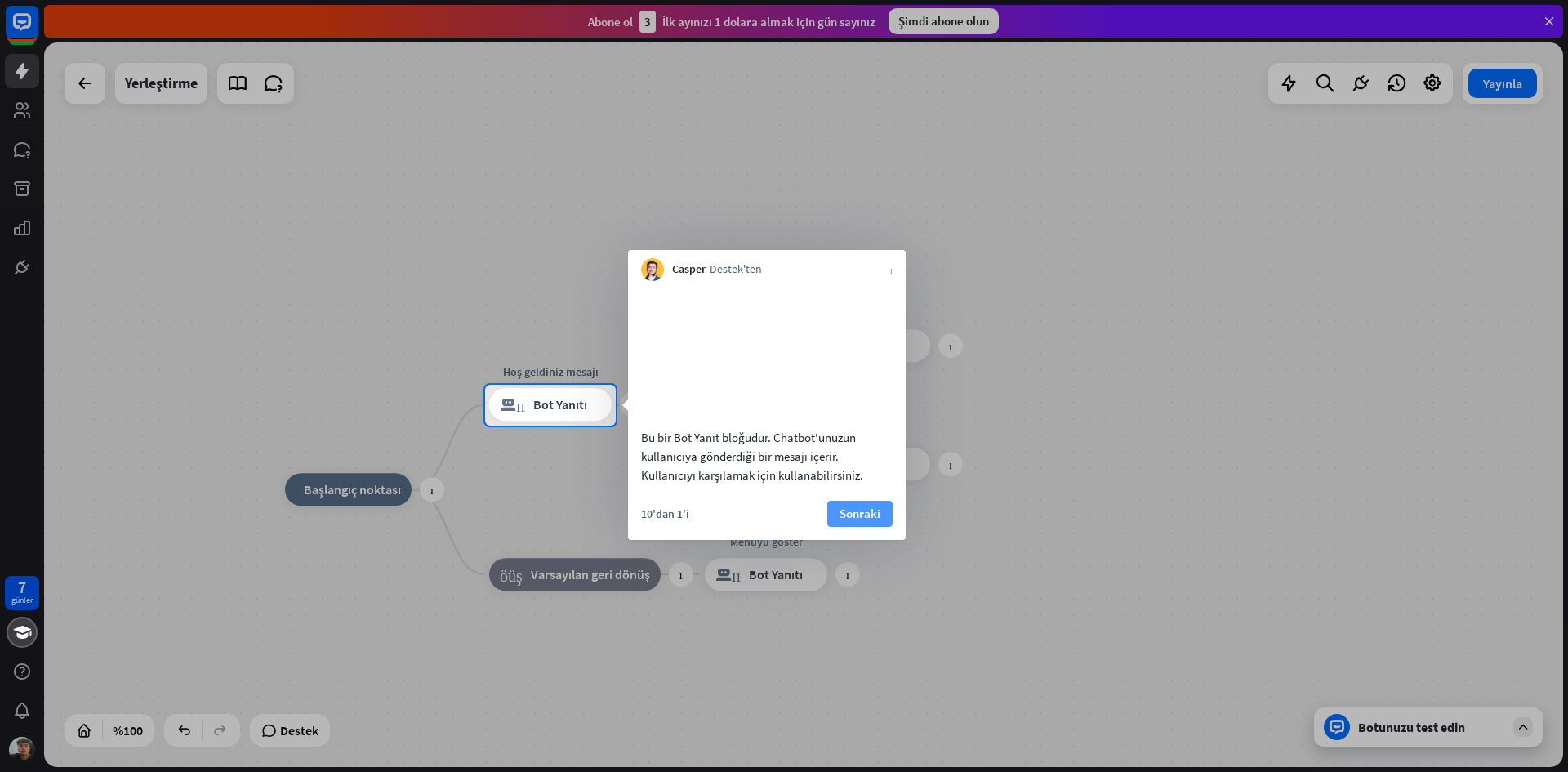
click at [856, 521] on font "Sonraki" at bounding box center [860, 513] width 41 height 16
